Goal: Task Accomplishment & Management: Manage account settings

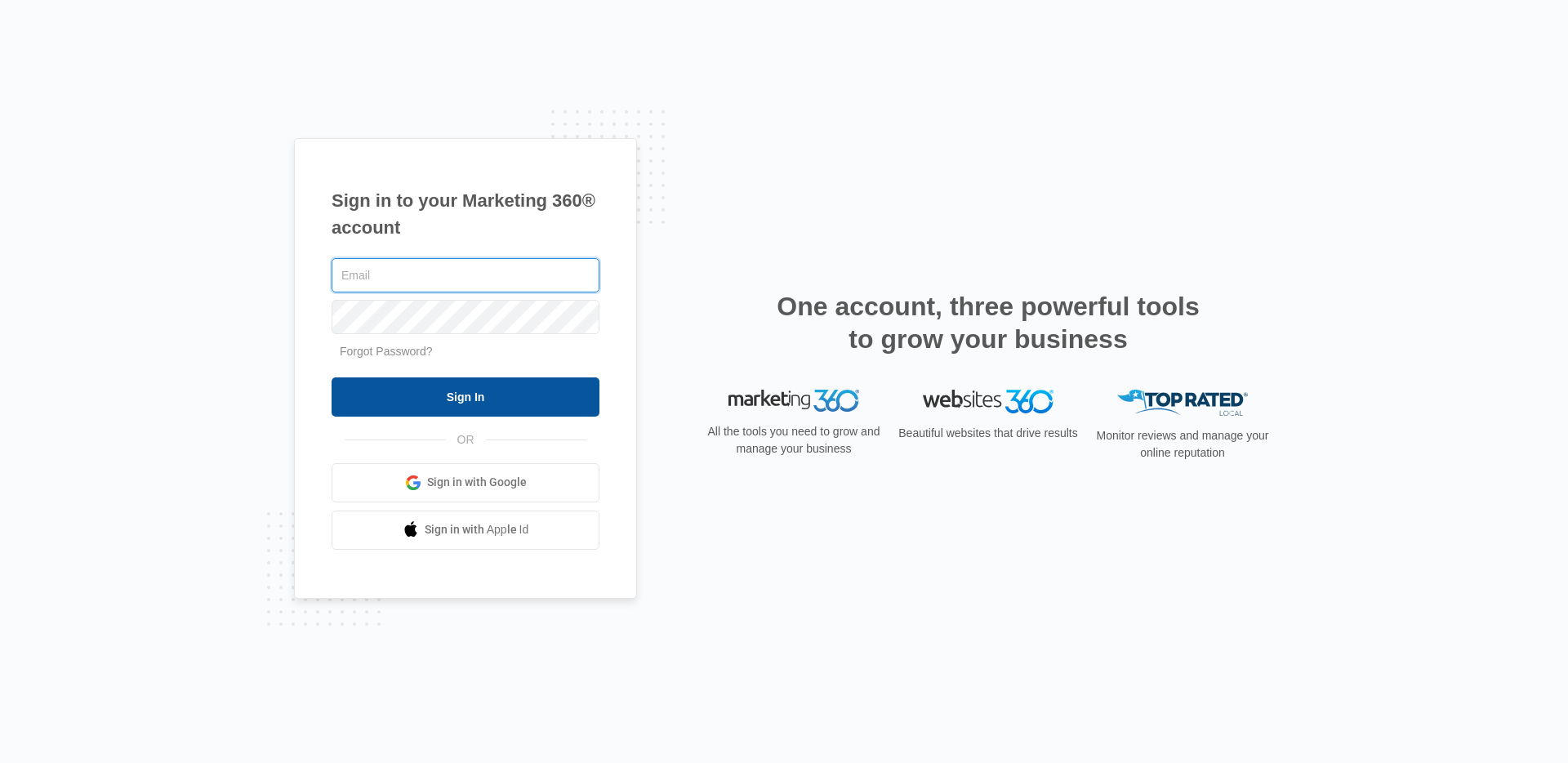
type input "[EMAIL_ADDRESS][PERSON_NAME][DOMAIN_NAME]"
click at [450, 404] on input "Sign In" at bounding box center [466, 397] width 268 height 39
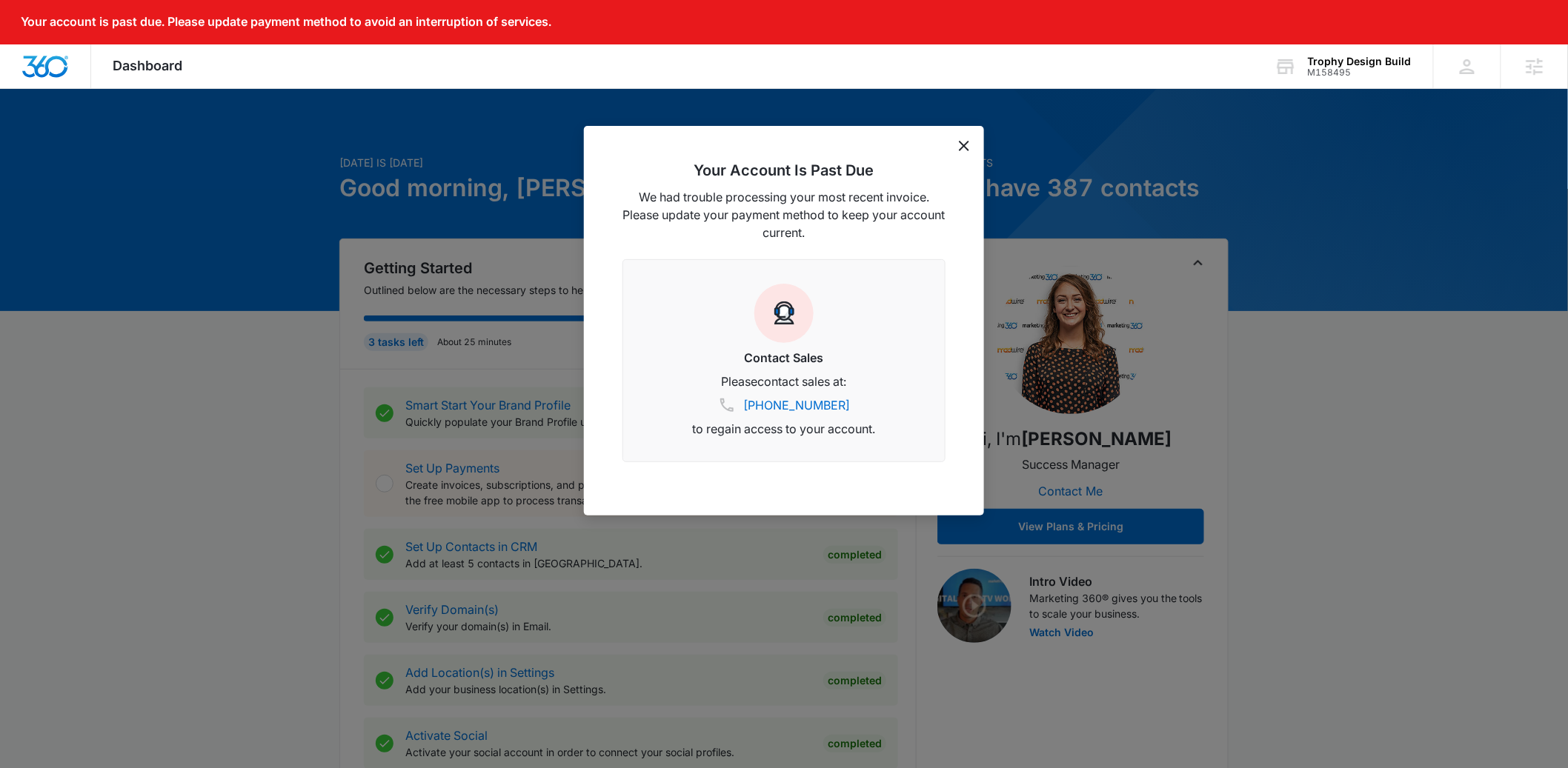
click at [963, 143] on icon "dismiss this dialog" at bounding box center [964, 146] width 10 height 10
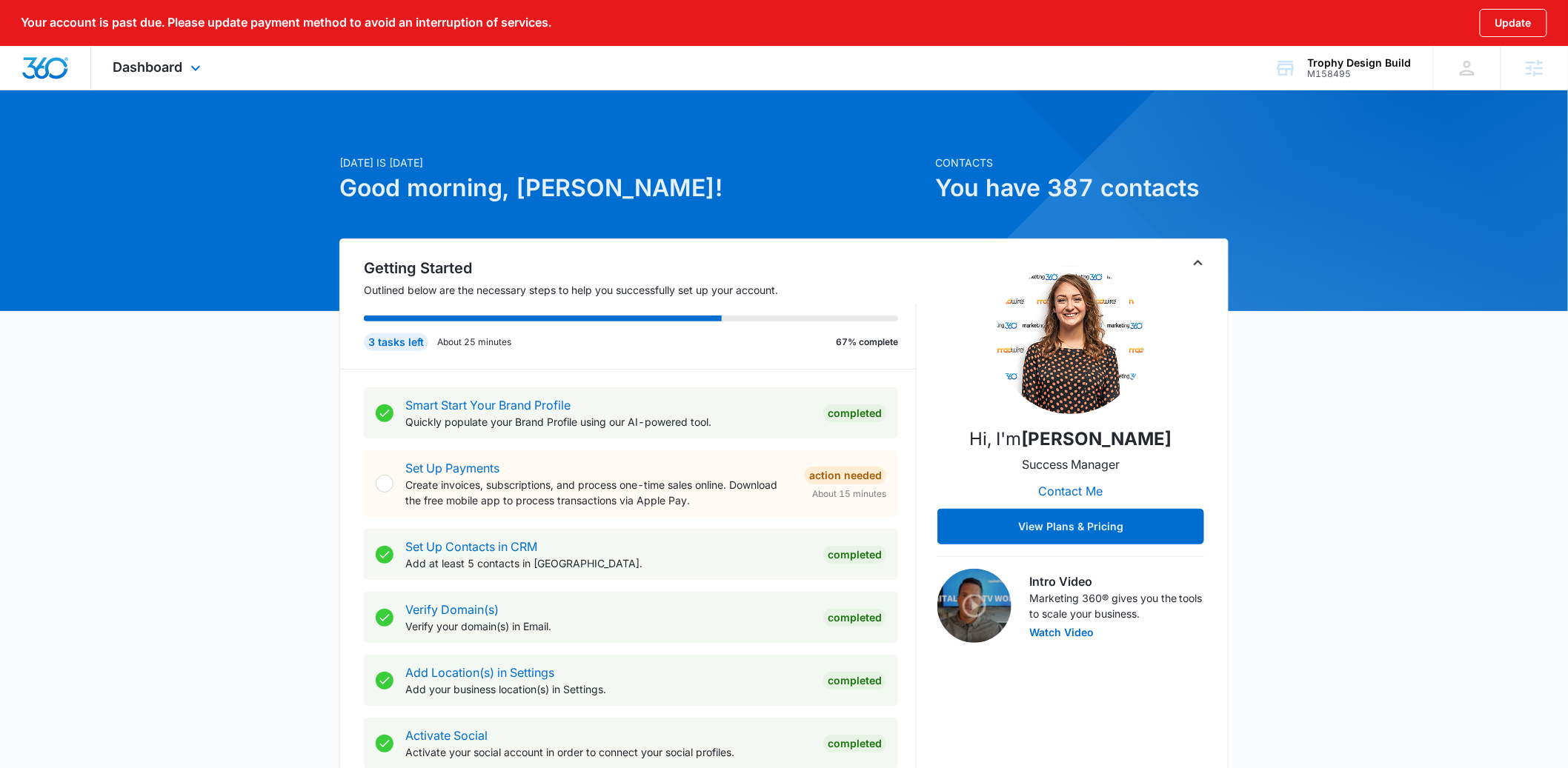
click at [172, 78] on div "Dashboard Apps Reputation Websites Forms CRM Email Social Content Ads Intellige…" at bounding box center [158, 67] width 136 height 43
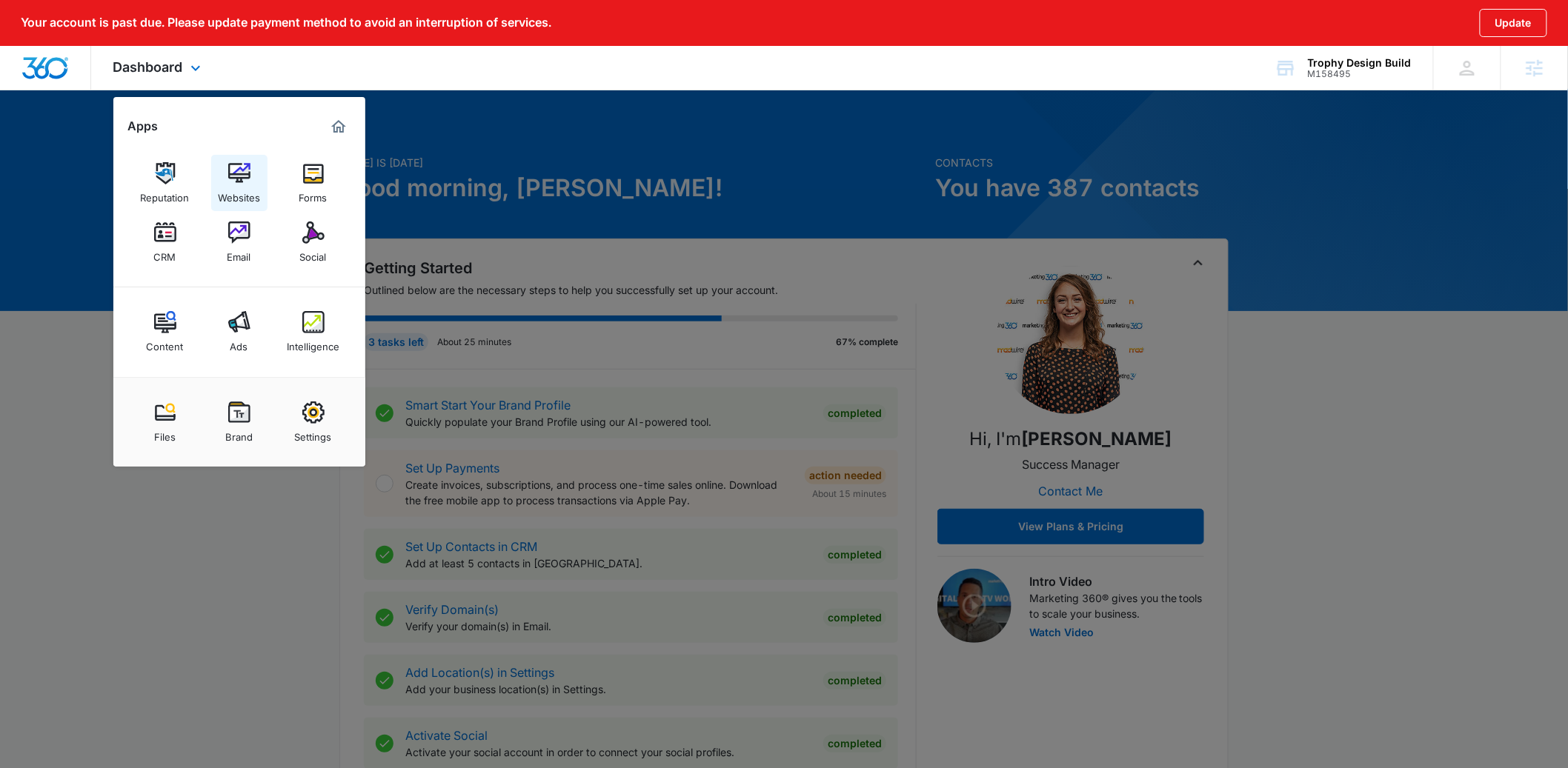
click at [235, 174] on img at bounding box center [239, 173] width 22 height 22
